Goal: Task Accomplishment & Management: Use online tool/utility

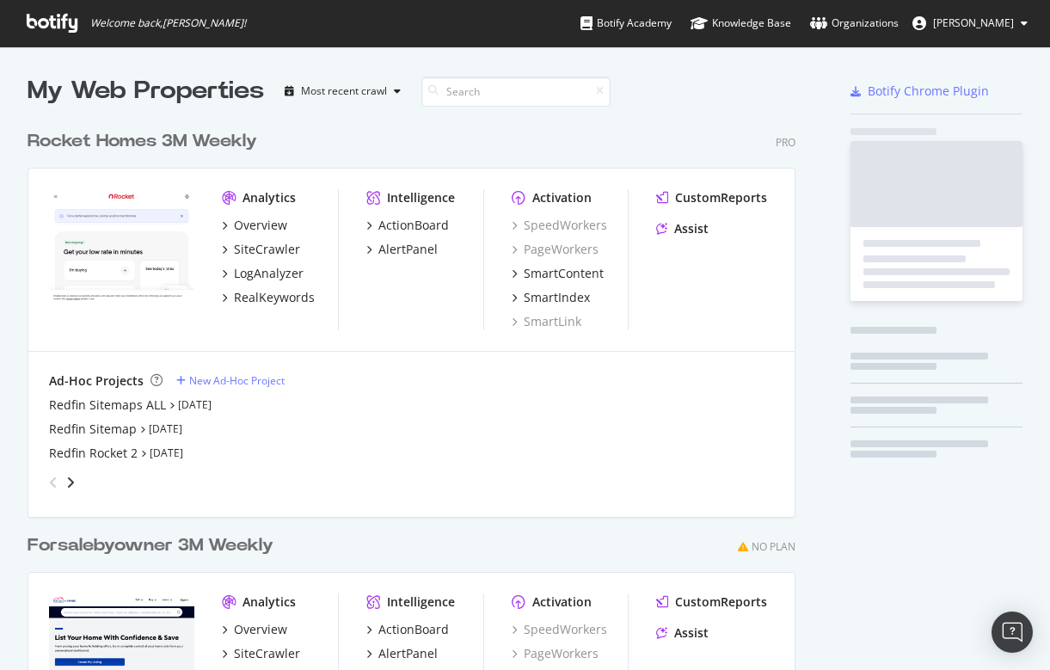
scroll to position [778, 782]
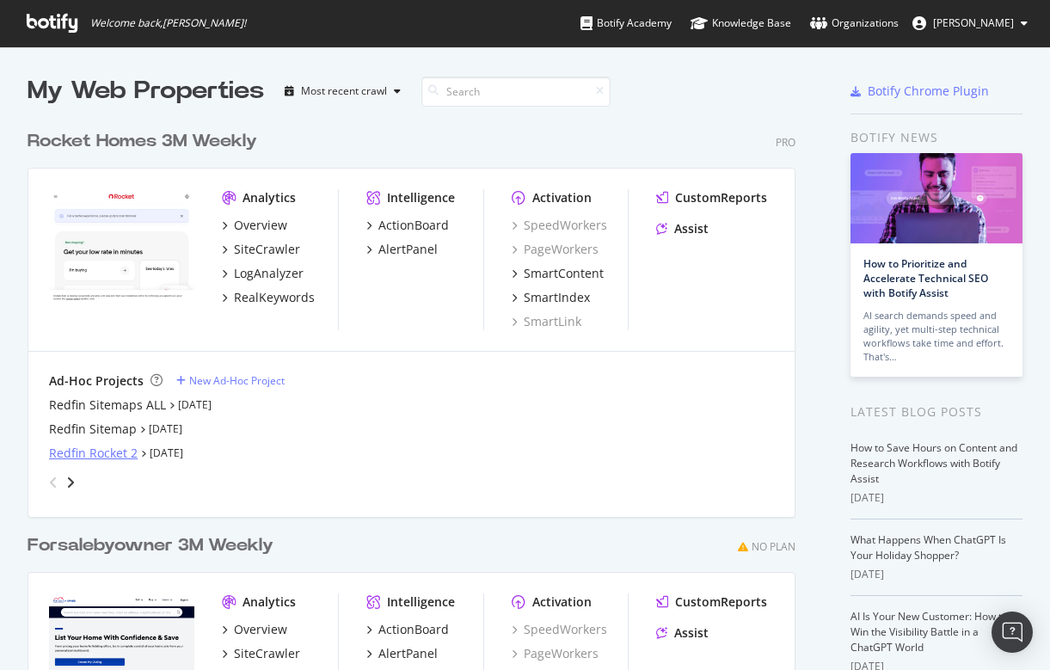
click at [97, 446] on div "Redfin Rocket 2" at bounding box center [93, 453] width 89 height 17
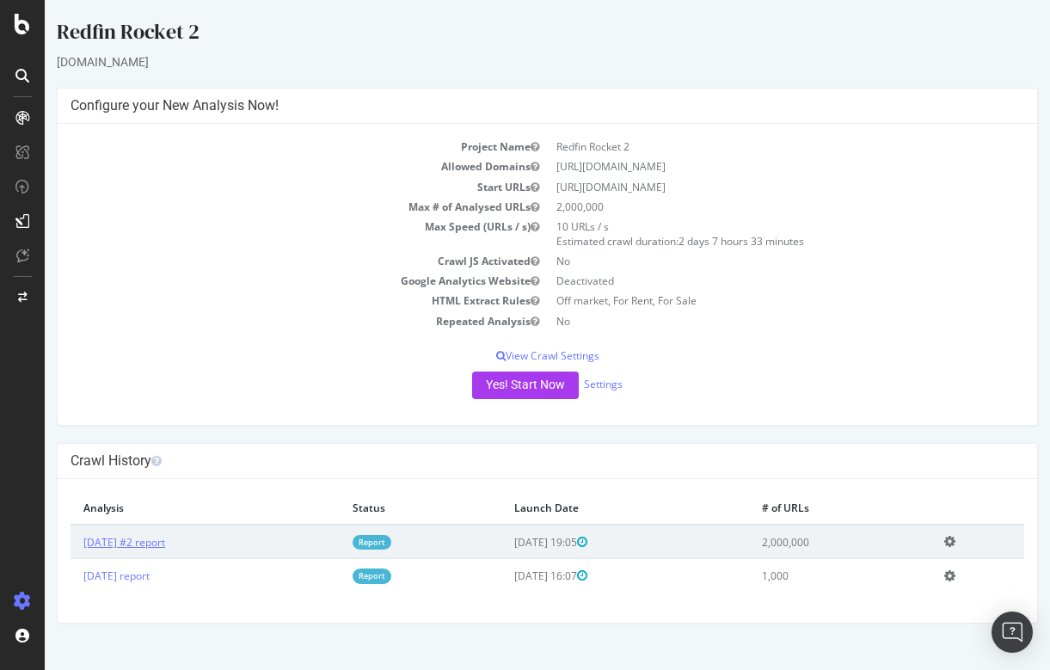
click at [128, 539] on link "[DATE] #2 report" at bounding box center [124, 542] width 82 height 15
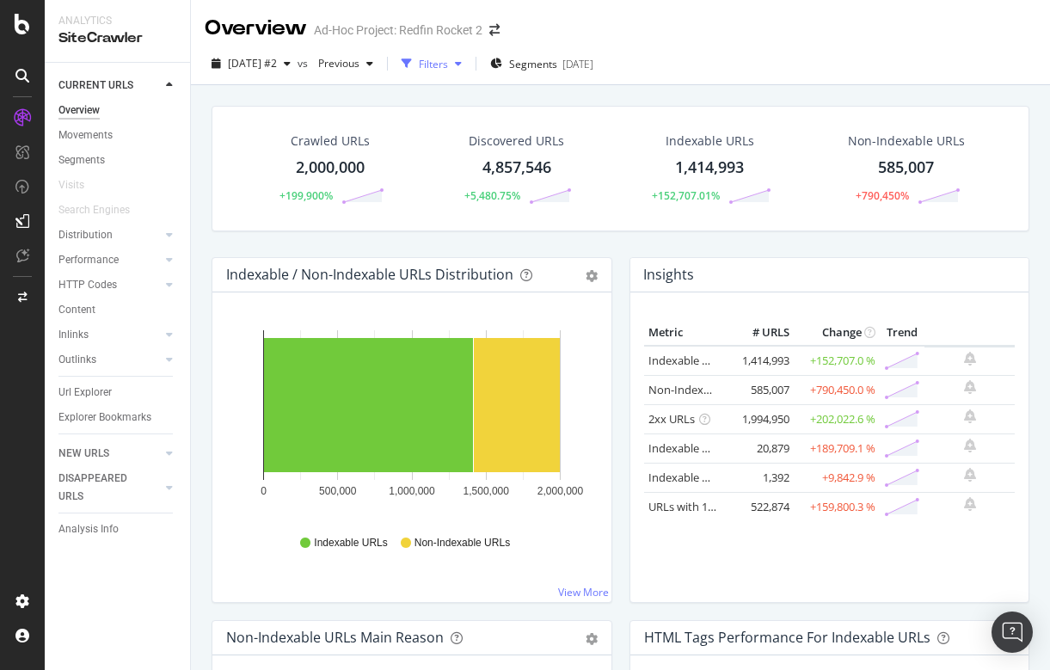
click at [448, 62] on div "Filters" at bounding box center [433, 64] width 29 height 15
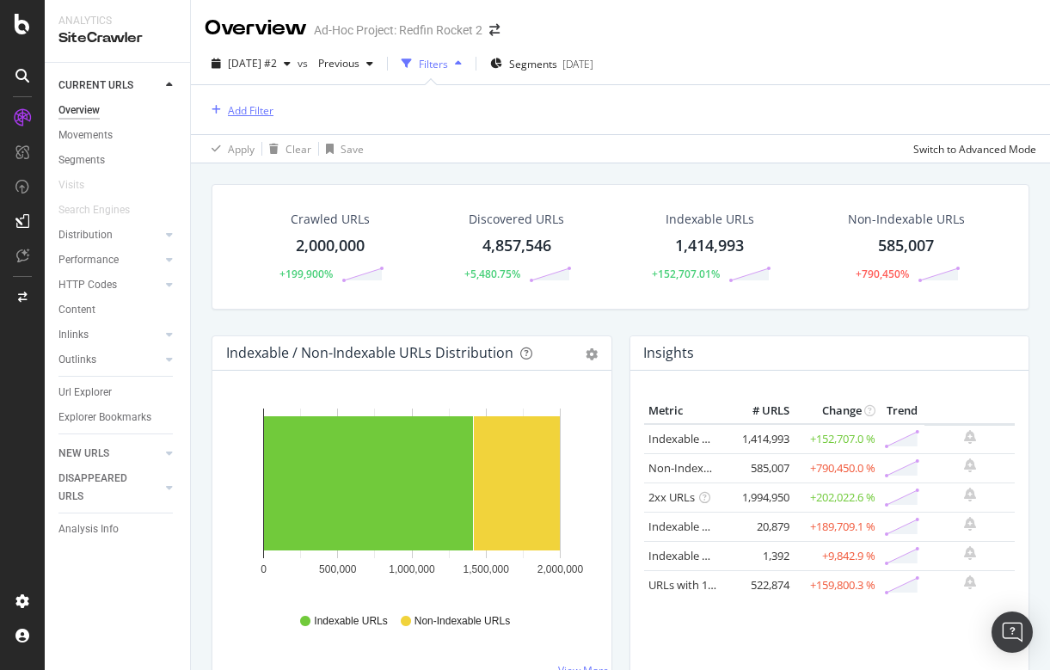
click at [238, 114] on div "Add Filter" at bounding box center [251, 110] width 46 height 15
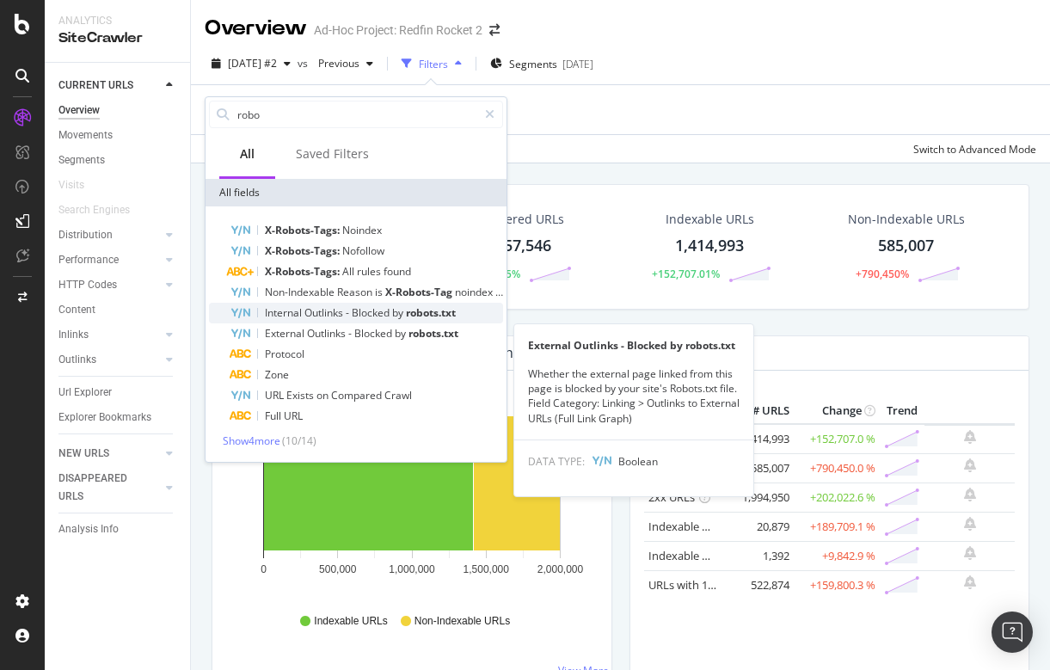
type input "robo"
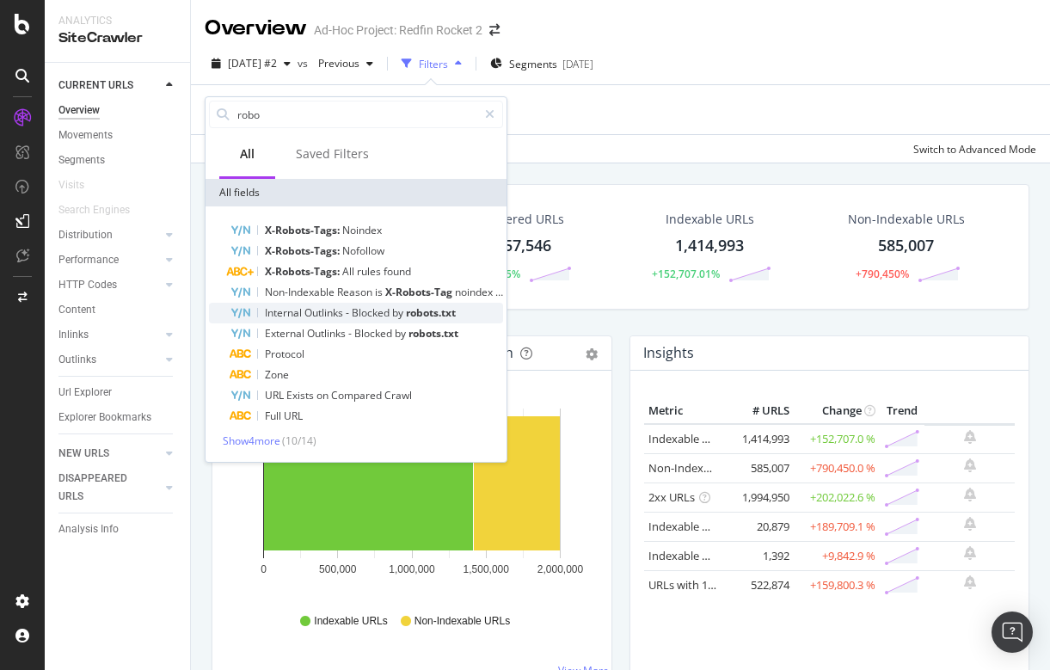
click at [369, 308] on span "Blocked" at bounding box center [372, 312] width 40 height 15
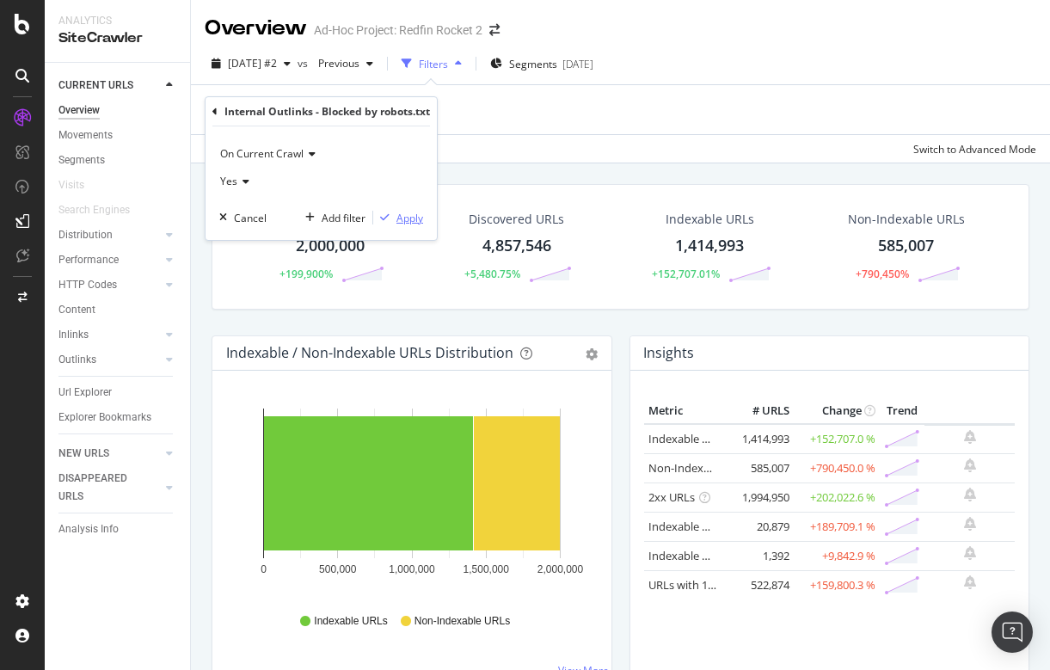
click at [403, 217] on div "Apply" at bounding box center [410, 218] width 27 height 15
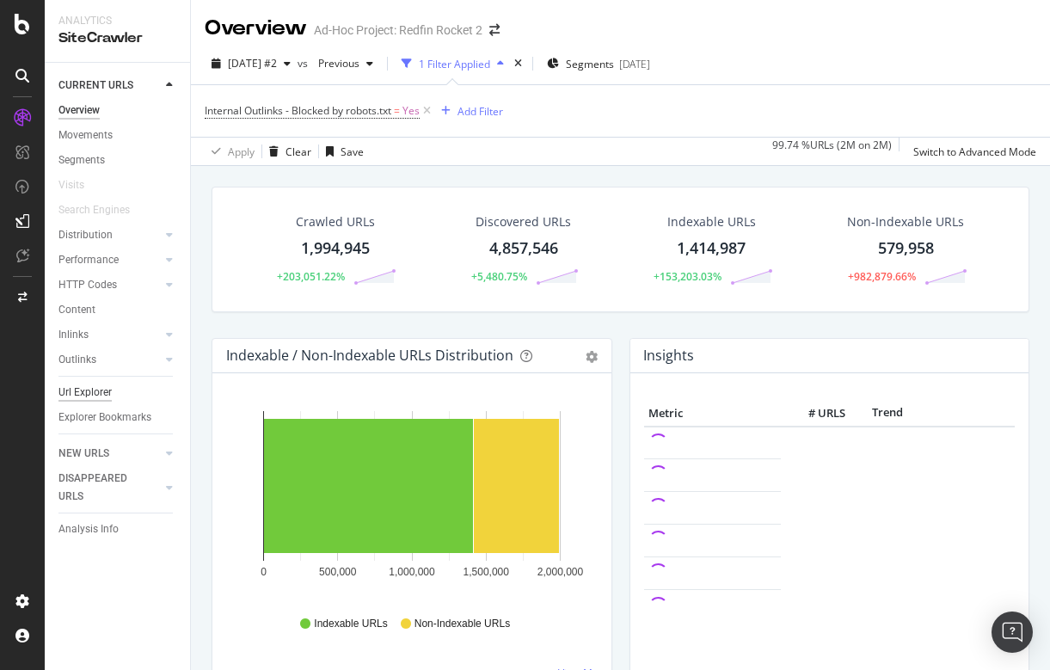
click at [98, 396] on div "Url Explorer" at bounding box center [84, 393] width 53 height 18
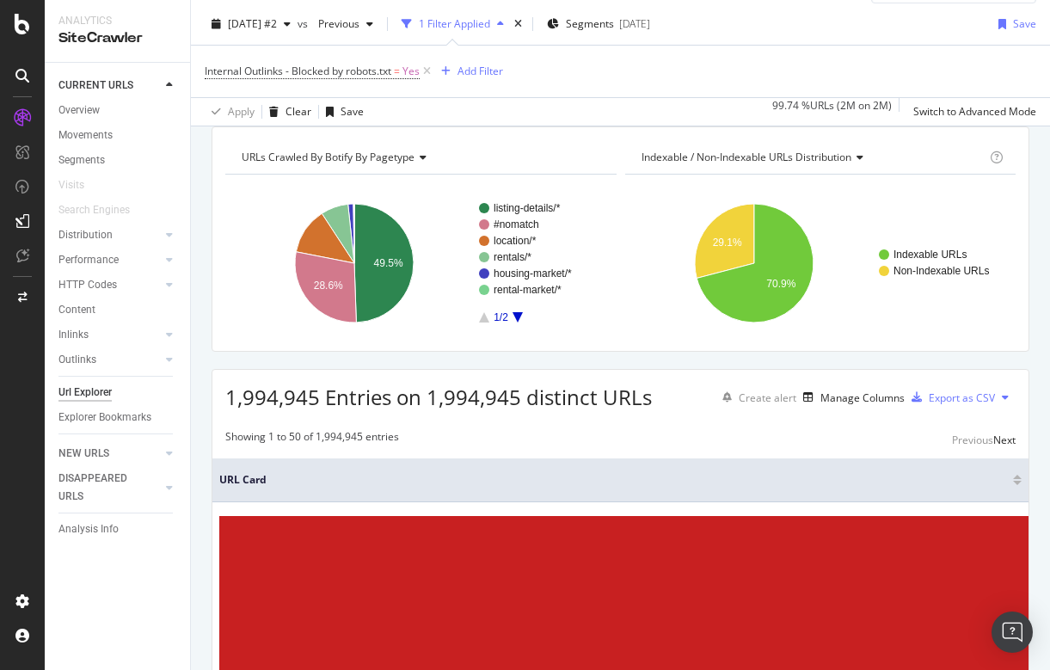
scroll to position [40, 0]
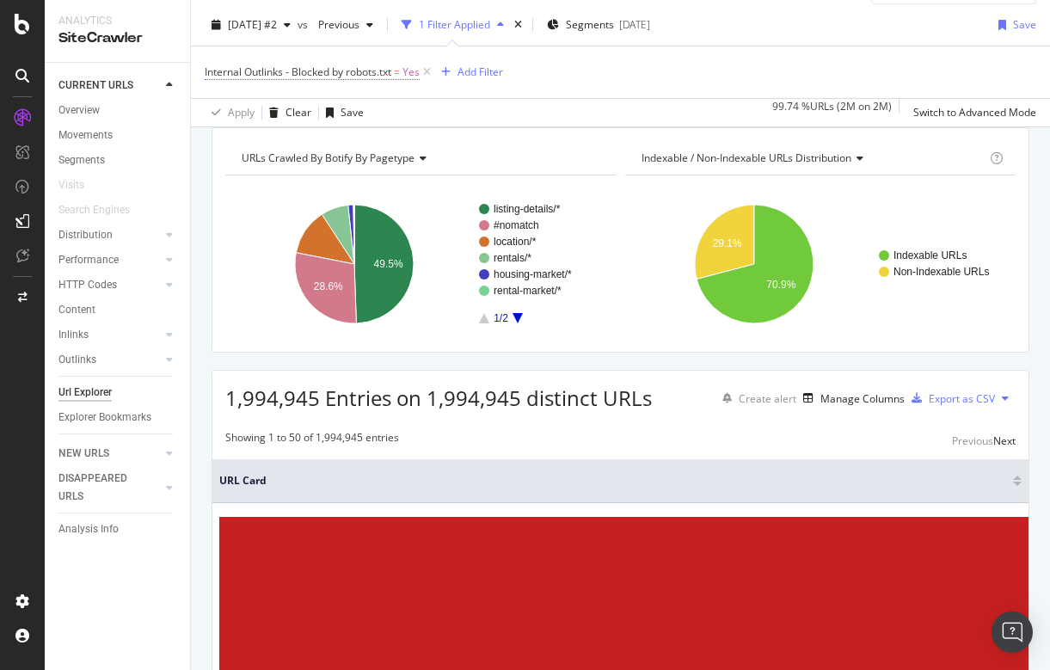
click at [337, 66] on span "Internal Outlinks - Blocked by robots.txt" at bounding box center [298, 72] width 187 height 15
click at [469, 126] on div "[DATE] #2 vs Previous 1 Filter Applied Segments [DATE] Save Internal Outlinks -…" at bounding box center [620, 65] width 859 height 123
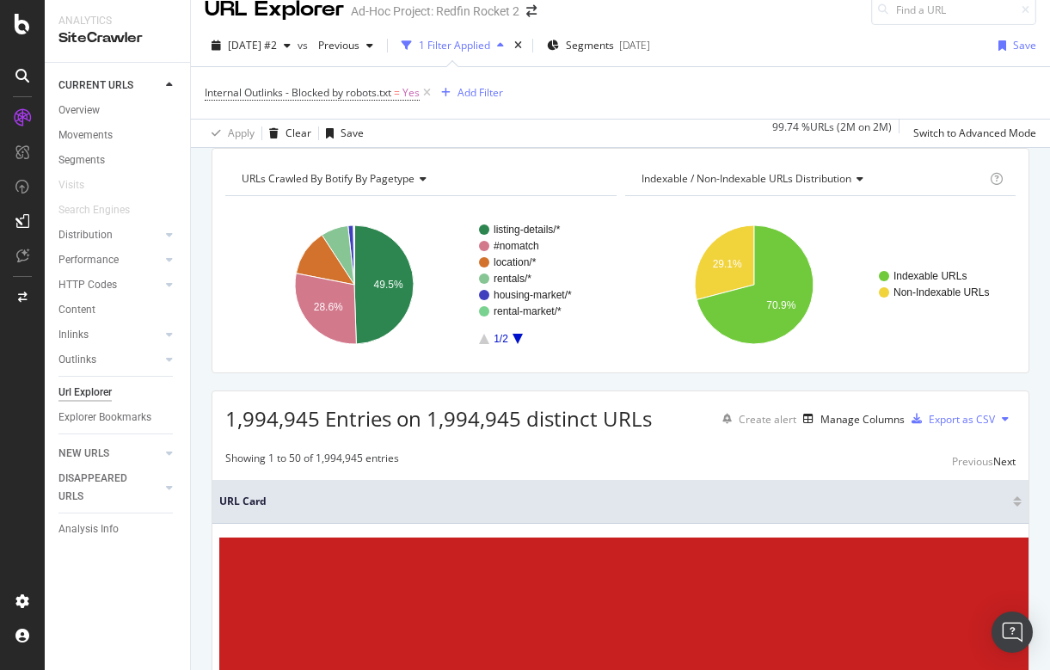
scroll to position [0, 0]
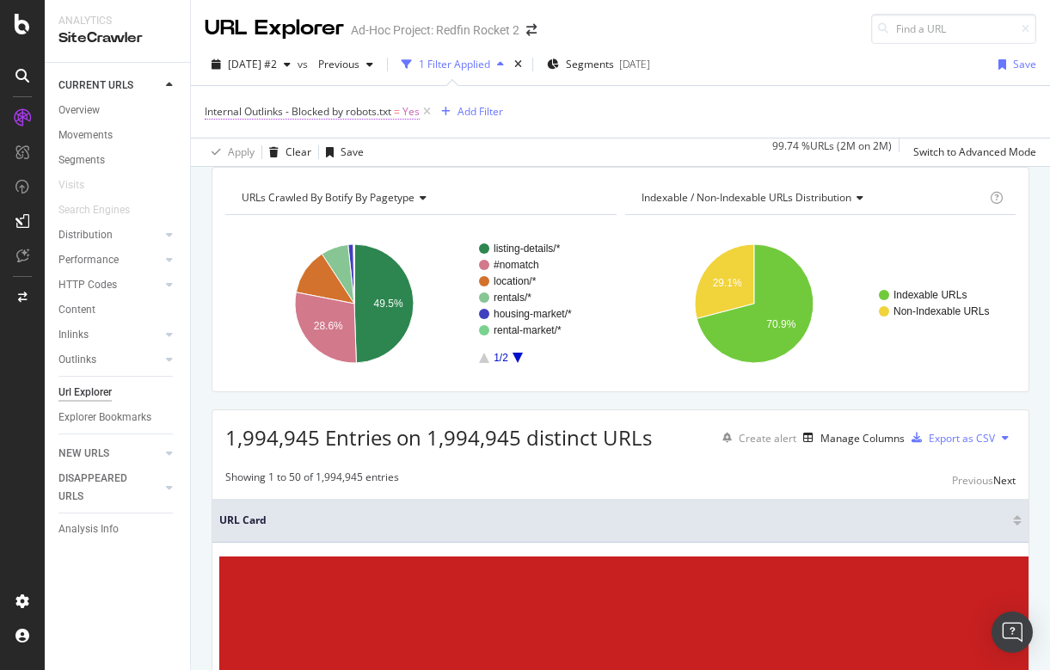
click at [295, 109] on span "Internal Outlinks - Blocked by robots.txt" at bounding box center [298, 111] width 187 height 15
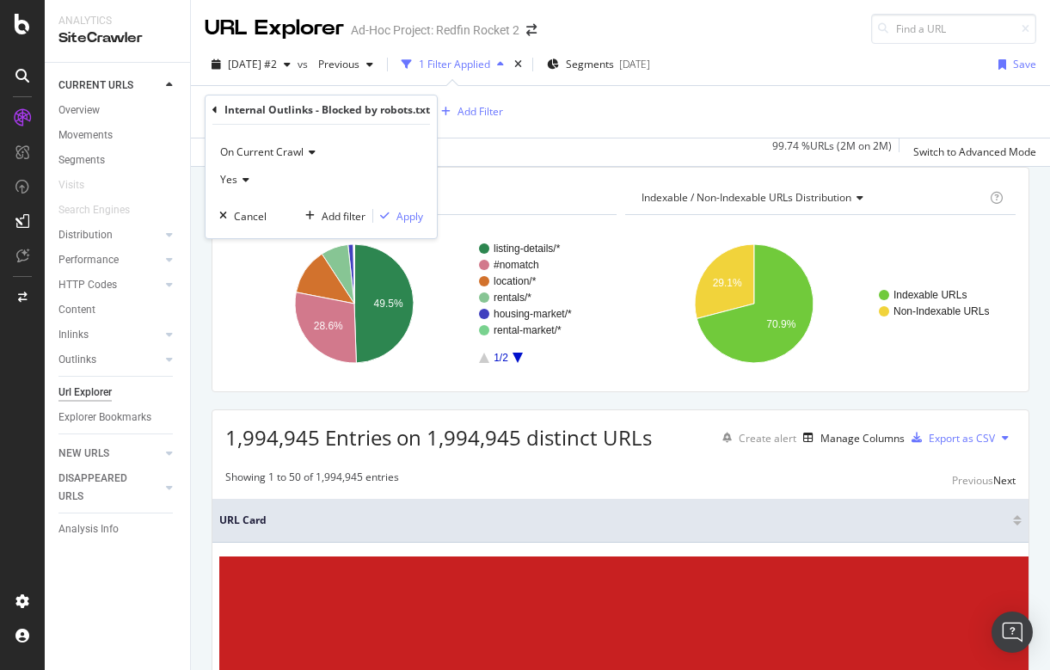
click at [213, 105] on icon at bounding box center [214, 110] width 5 height 10
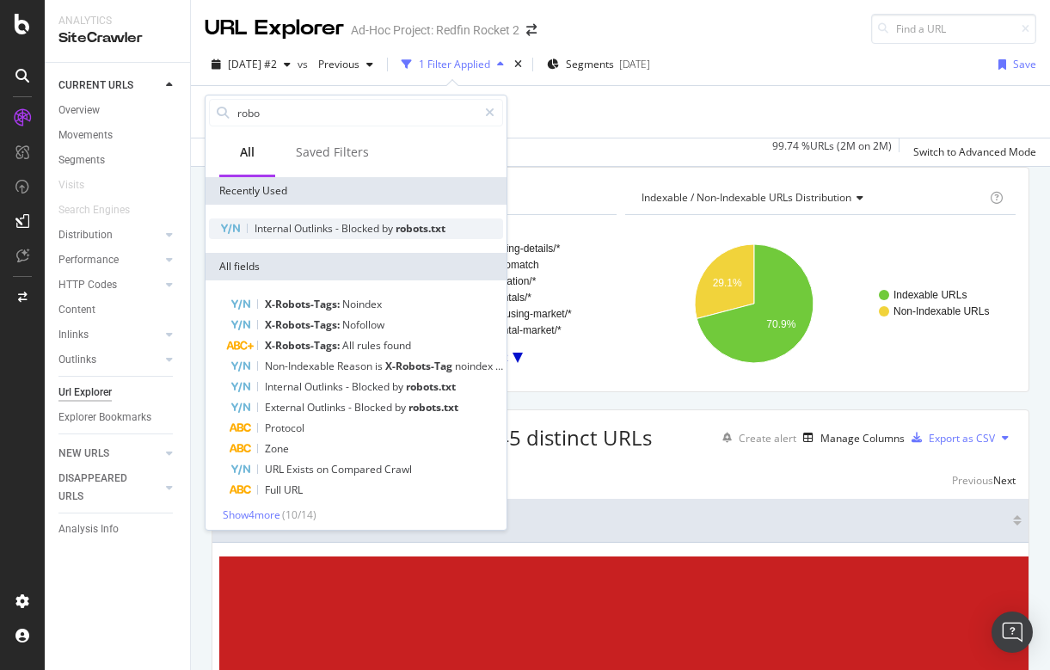
click at [324, 221] on span "Outlinks" at bounding box center [314, 228] width 41 height 15
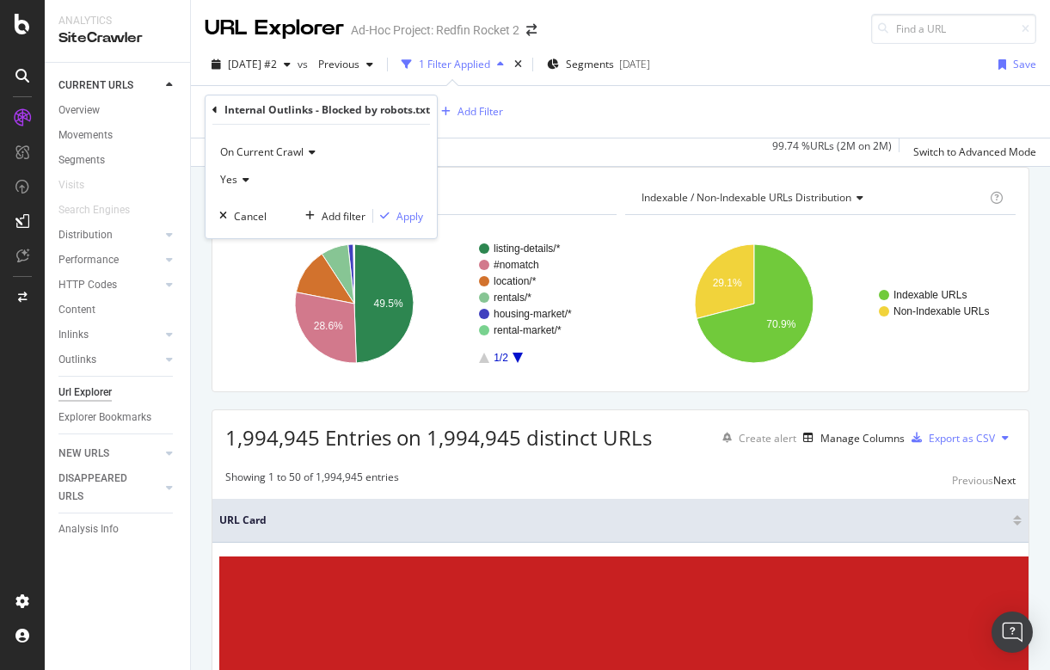
click at [218, 106] on div "Internal Outlinks - Blocked by robots.txt" at bounding box center [321, 109] width 218 height 29
click at [213, 112] on icon at bounding box center [214, 110] width 5 height 10
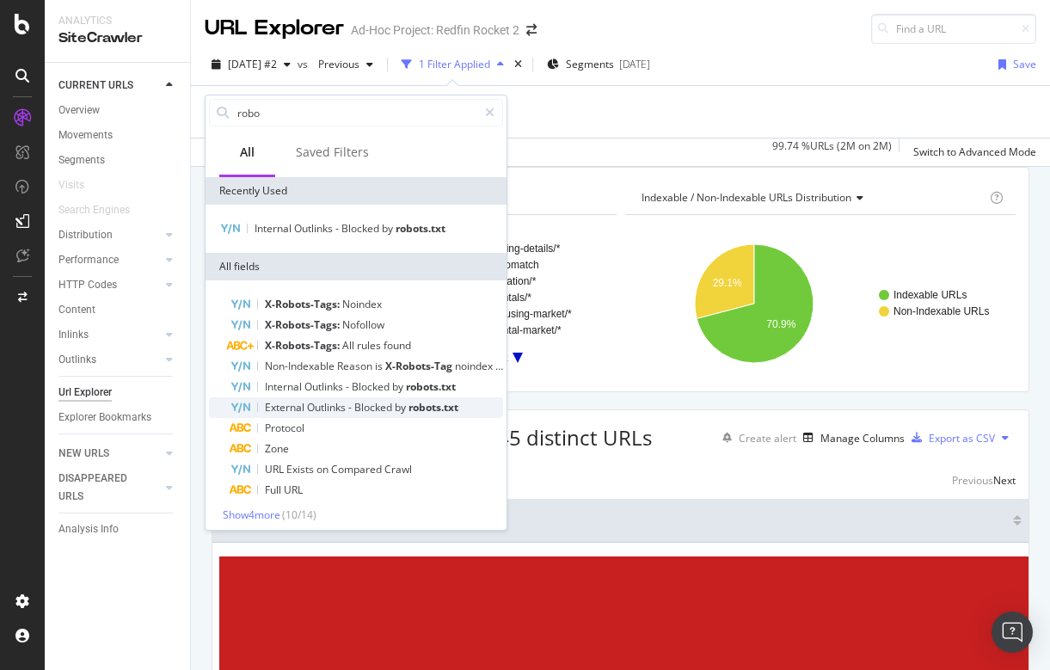
click at [357, 412] on span "Blocked" at bounding box center [374, 407] width 40 height 15
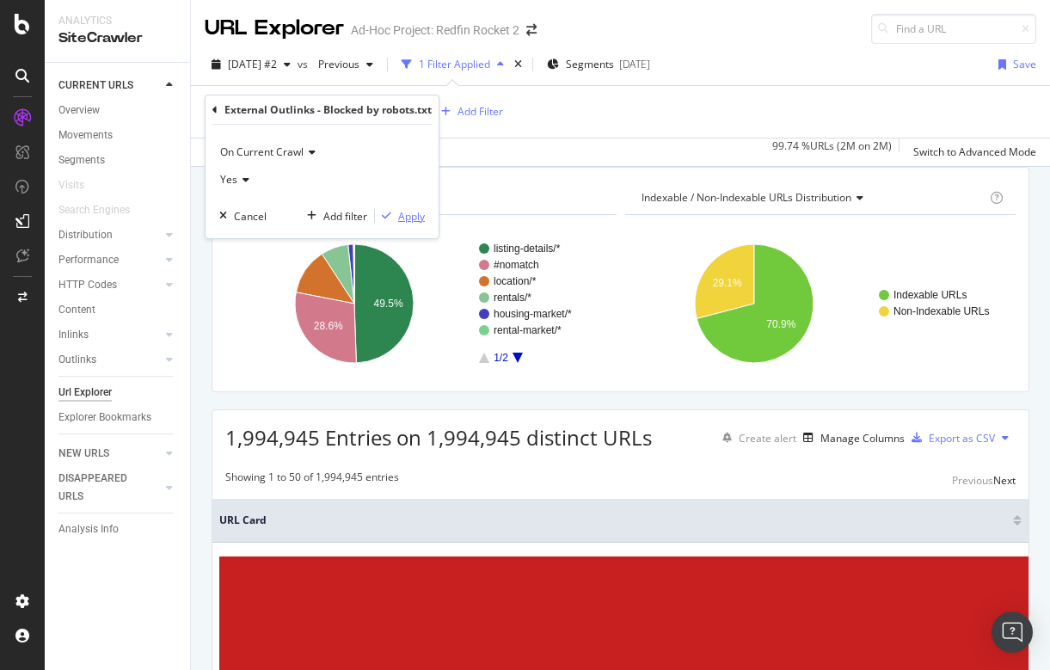
click at [412, 219] on div "Apply" at bounding box center [411, 216] width 27 height 15
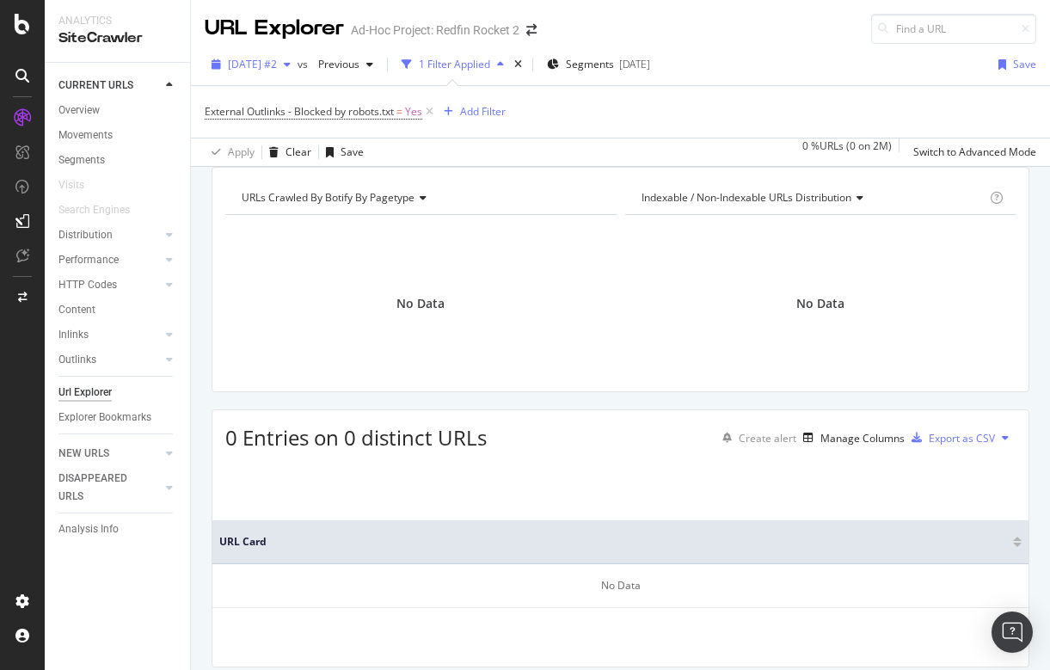
click at [277, 63] on span "[DATE] #2" at bounding box center [252, 64] width 49 height 15
click at [559, 107] on div "External Outlinks - Blocked by robots.txt = Yes Add Filter" at bounding box center [621, 112] width 832 height 52
click at [386, 114] on span "External Outlinks - Blocked by robots.txt" at bounding box center [299, 111] width 189 height 15
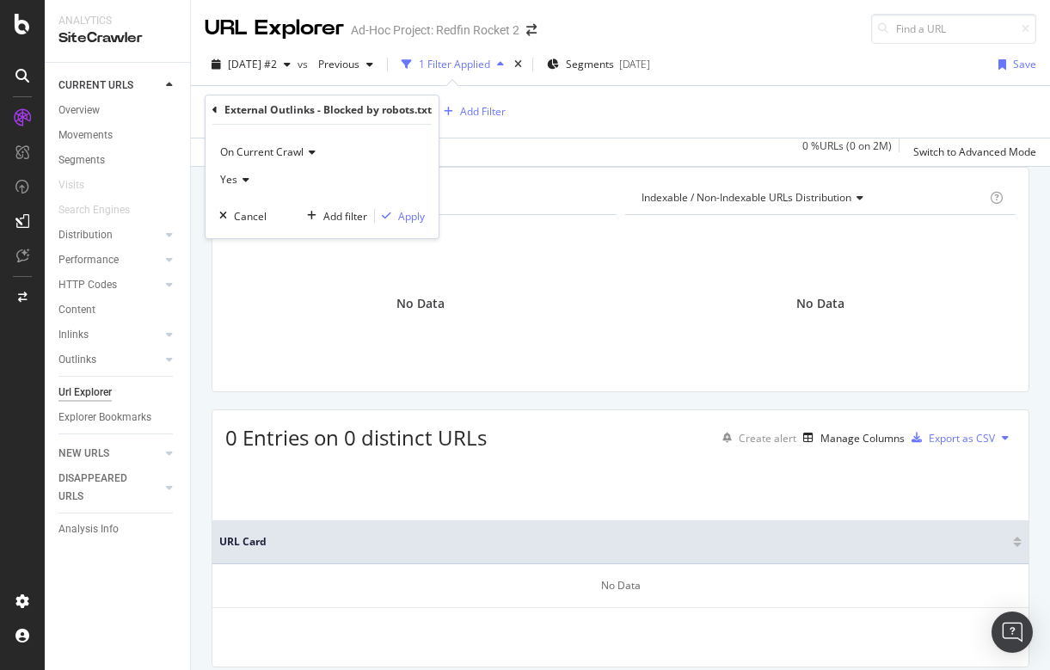
click at [560, 167] on div "URLs Crawled By Botify By pagetype Chart (by Value) Table Expand Export as CSV …" at bounding box center [620, 167] width 859 height 0
